Goal: Information Seeking & Learning: Learn about a topic

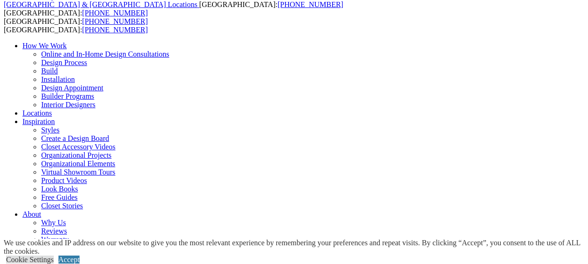
scroll to position [47, 0]
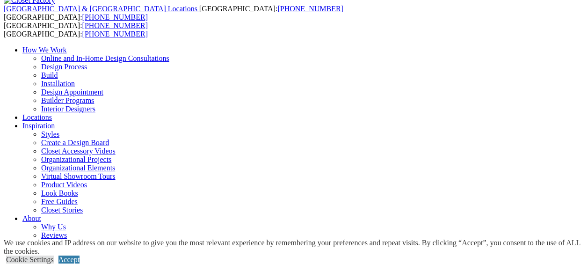
drag, startPoint x: 361, startPoint y: 117, endPoint x: 331, endPoint y: 144, distance: 40.1
